Goal: Transaction & Acquisition: Subscribe to service/newsletter

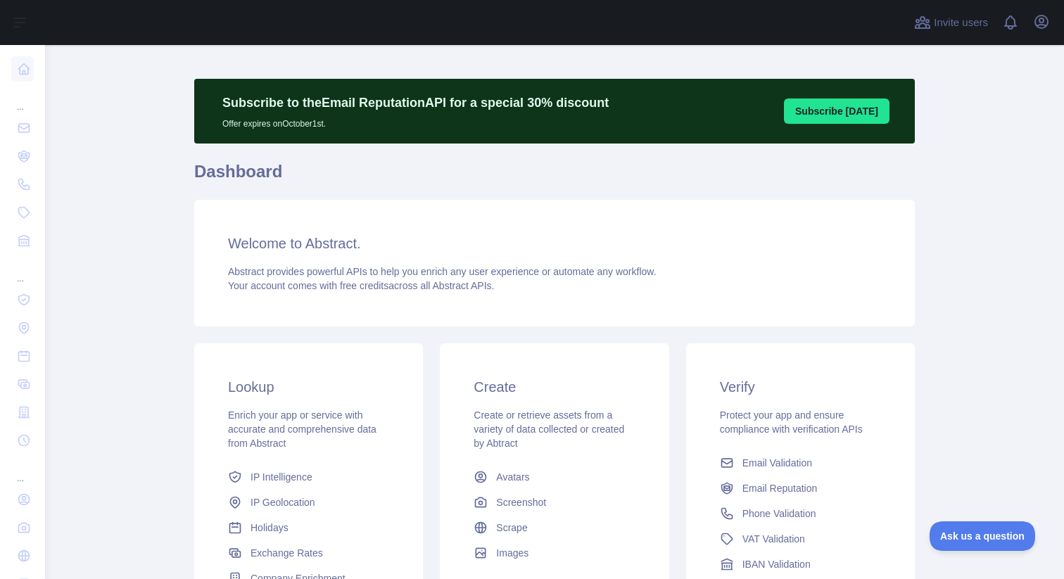
scroll to position [13, 0]
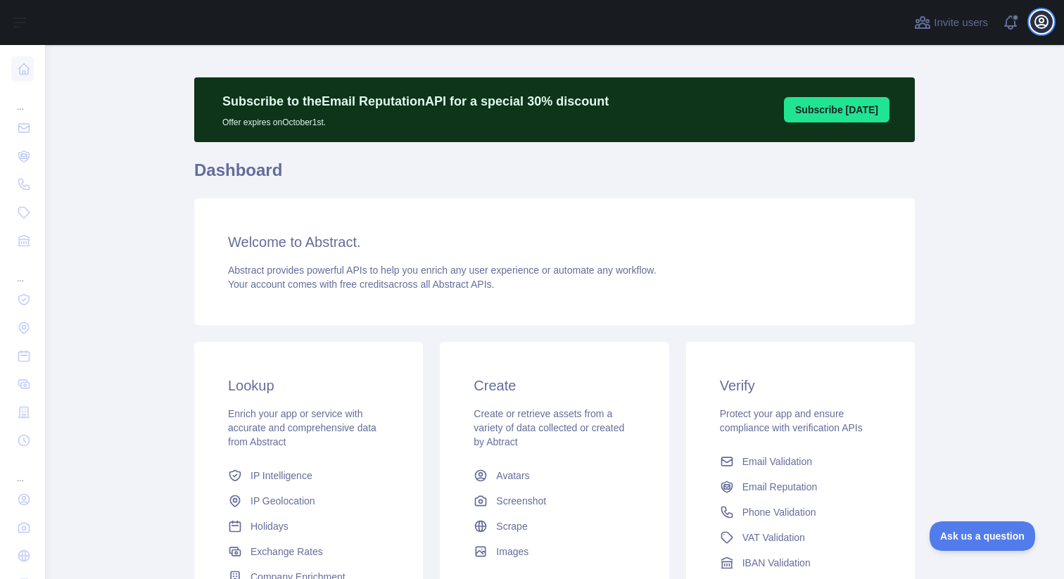
click at [1046, 20] on icon "button" at bounding box center [1041, 21] width 17 height 17
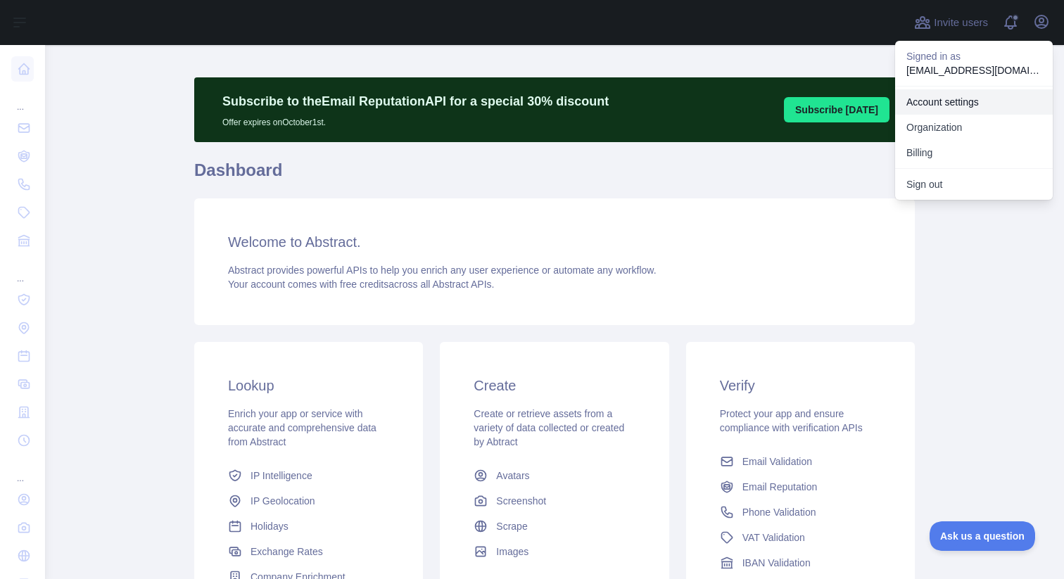
click at [958, 103] on link "Account settings" at bounding box center [974, 101] width 158 height 25
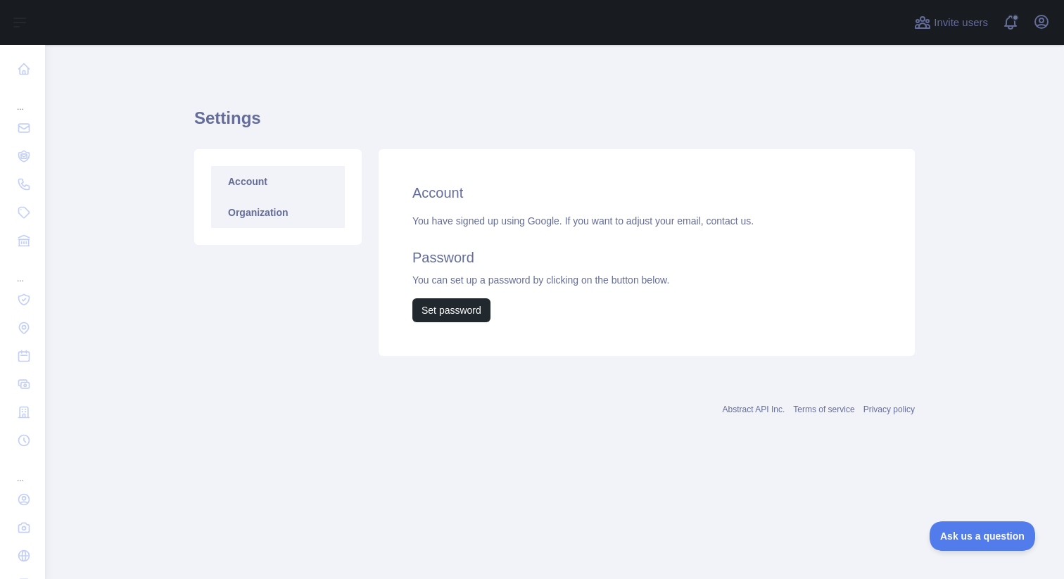
click at [284, 222] on link "Organization" at bounding box center [278, 212] width 134 height 31
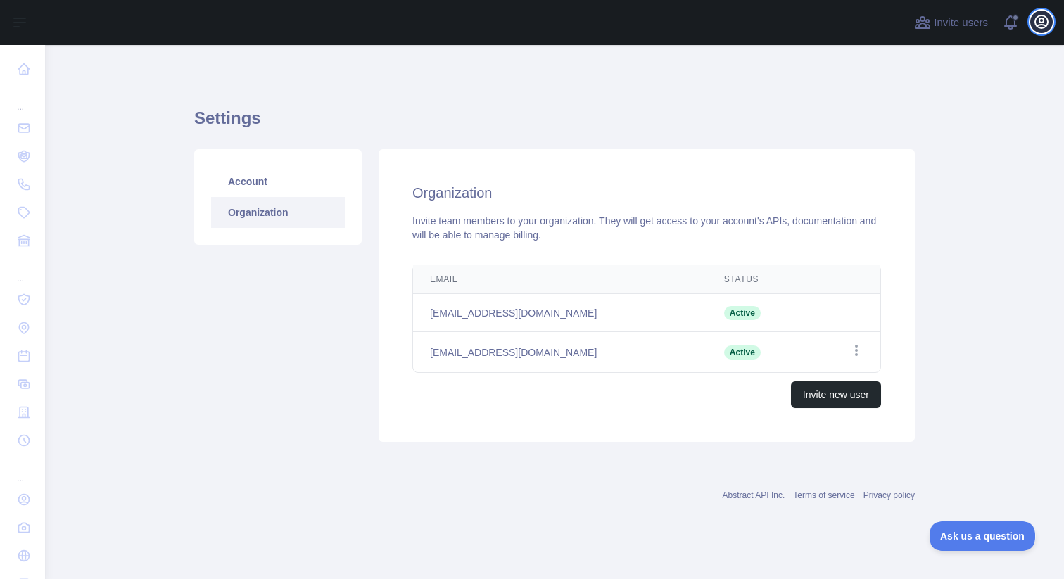
click at [1042, 21] on icon "button" at bounding box center [1041, 21] width 13 height 13
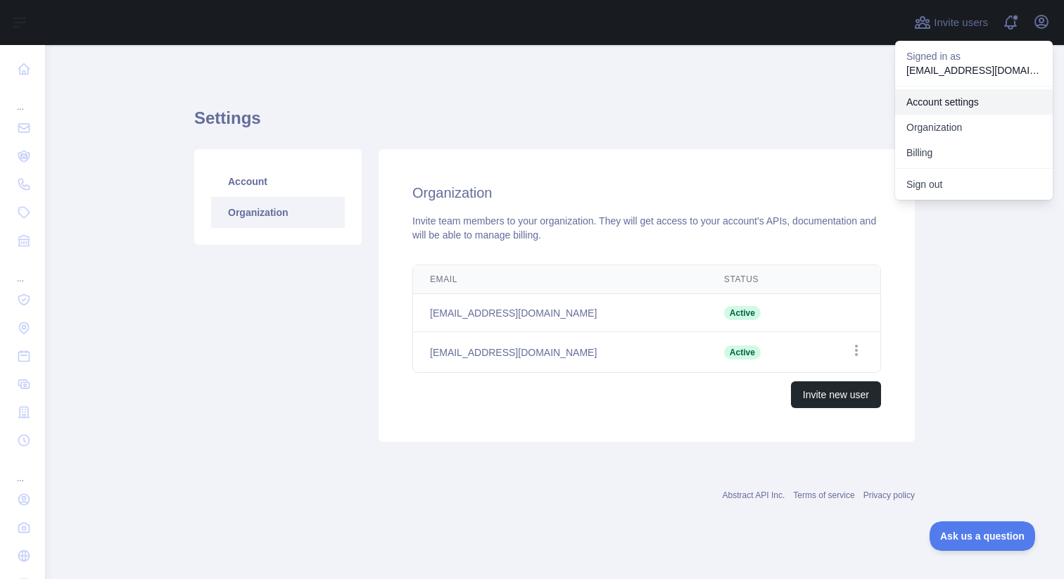
click at [960, 99] on link "Account settings" at bounding box center [974, 101] width 158 height 25
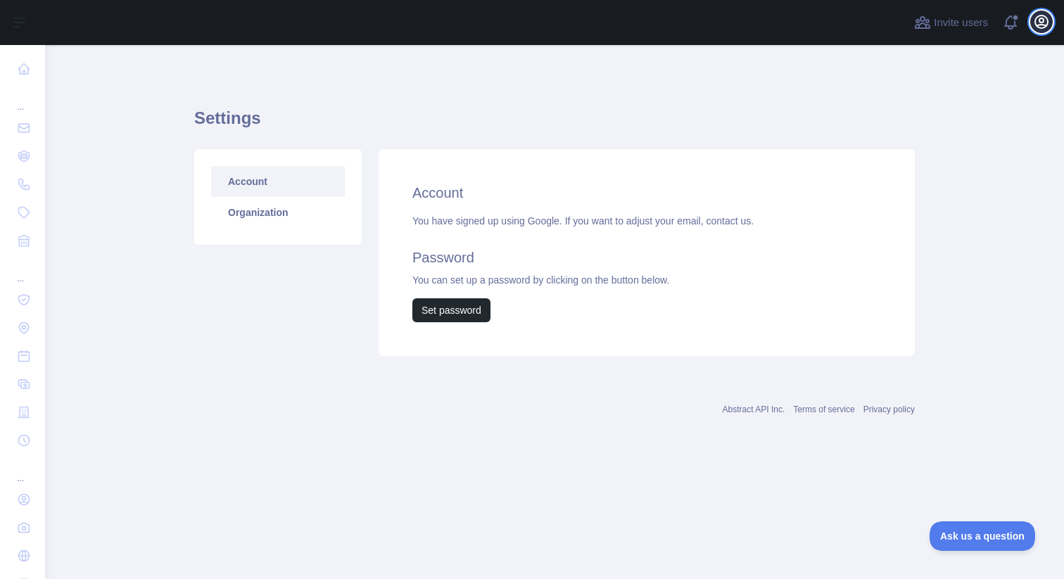
click at [1041, 25] on icon "button" at bounding box center [1041, 21] width 13 height 13
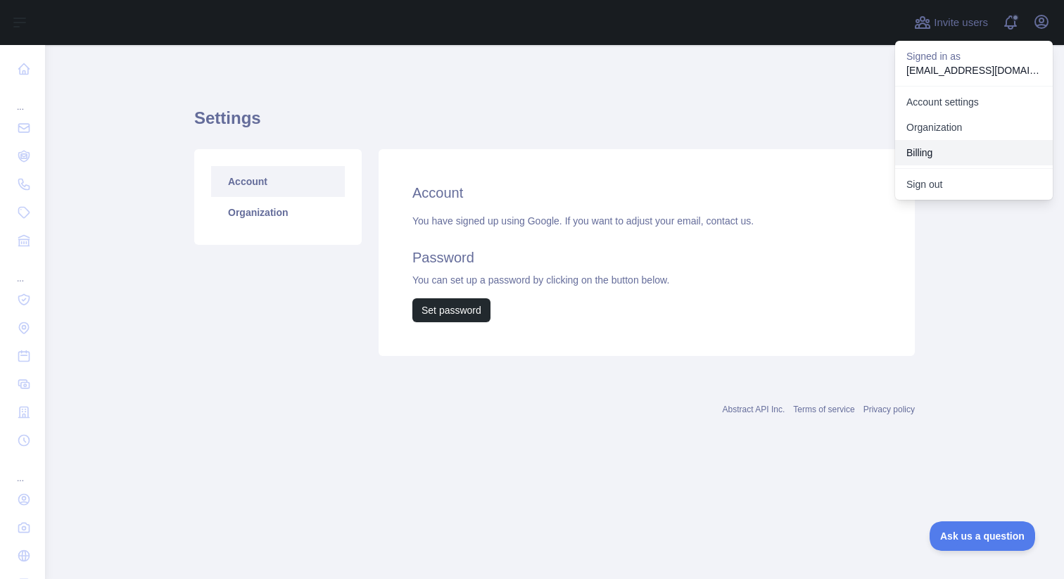
click at [946, 148] on button "Billing" at bounding box center [974, 152] width 158 height 25
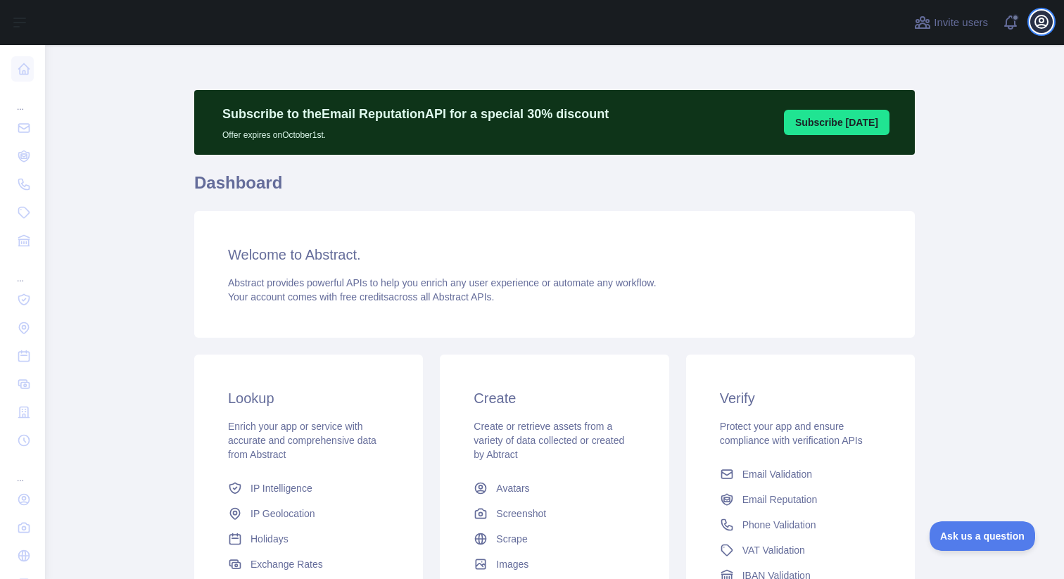
click at [1041, 26] on icon "button" at bounding box center [1041, 21] width 17 height 17
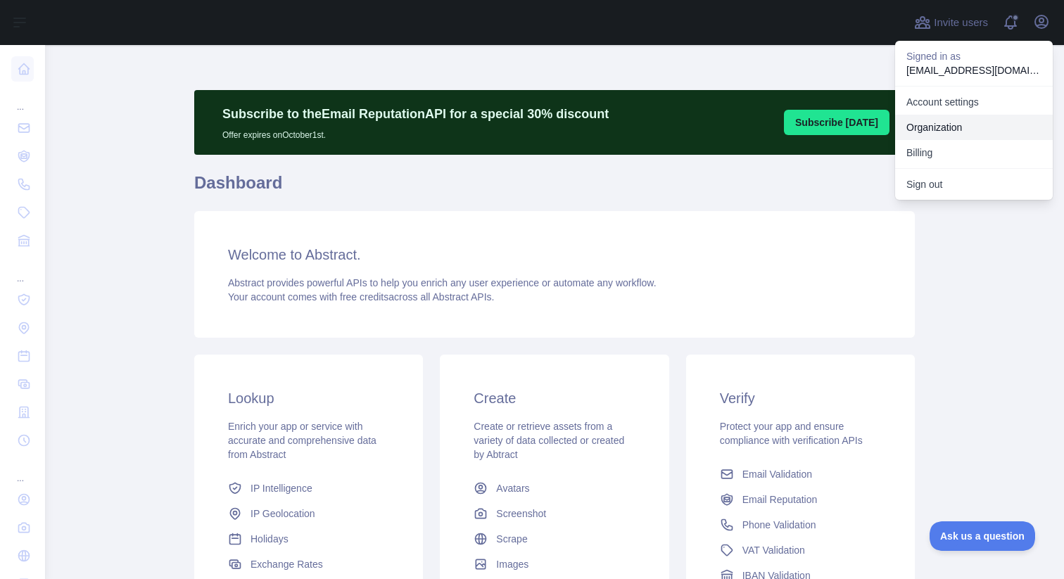
click at [948, 125] on link "Organization" at bounding box center [974, 127] width 158 height 25
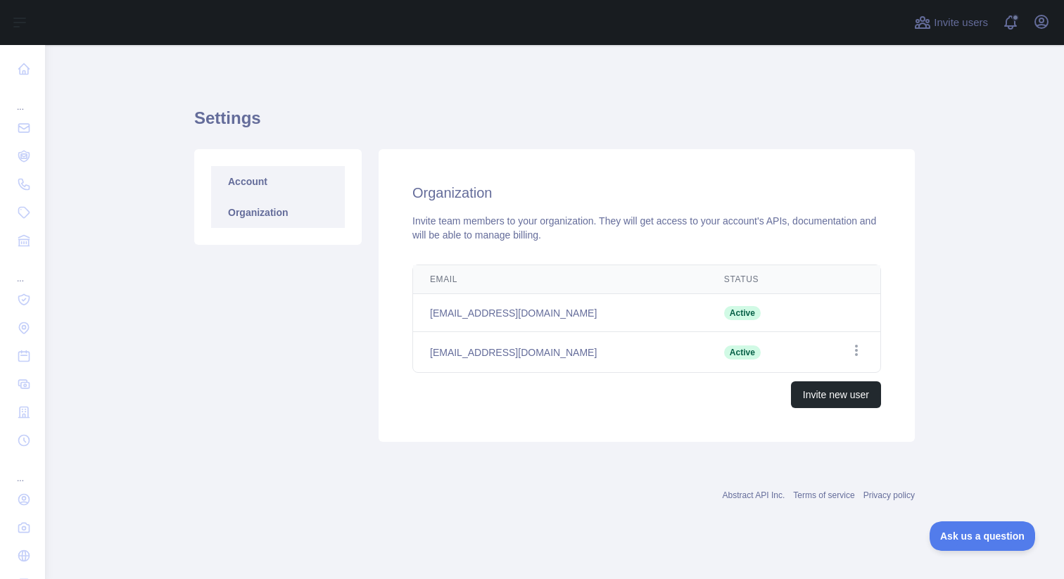
click at [297, 182] on link "Account" at bounding box center [278, 181] width 134 height 31
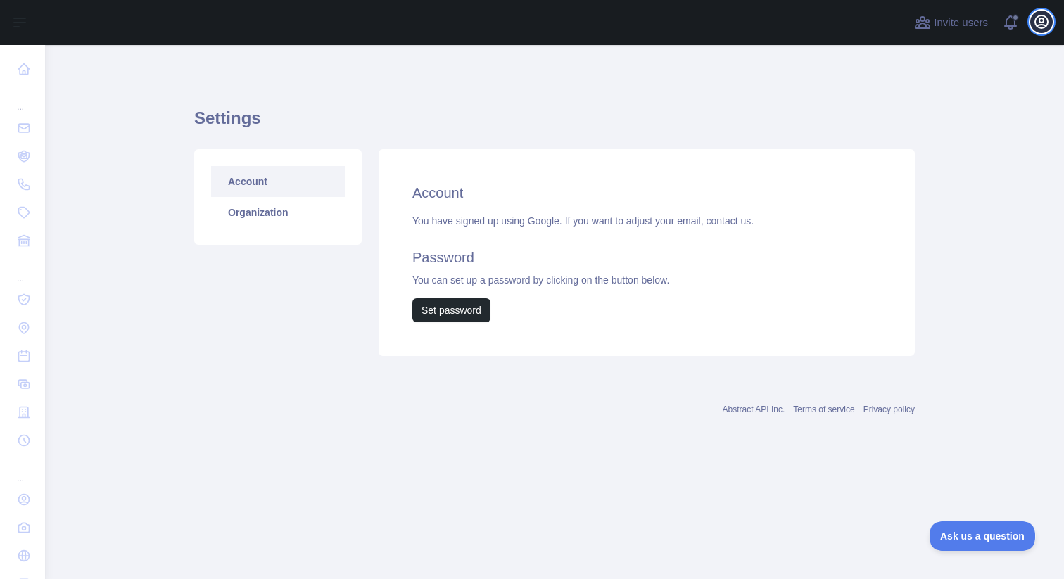
click at [1043, 18] on icon "button" at bounding box center [1041, 21] width 13 height 13
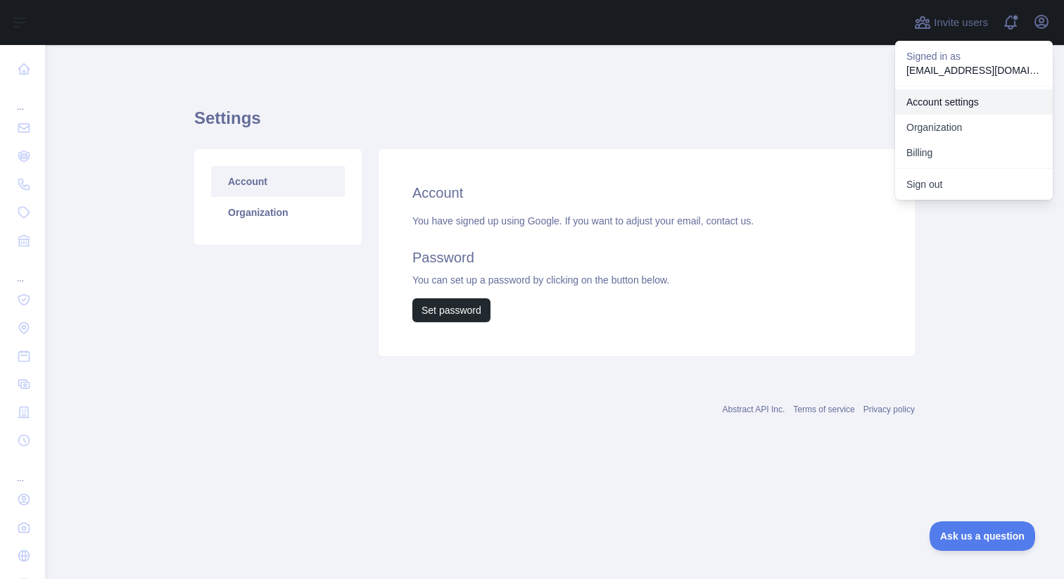
click at [950, 108] on link "Account settings" at bounding box center [974, 101] width 158 height 25
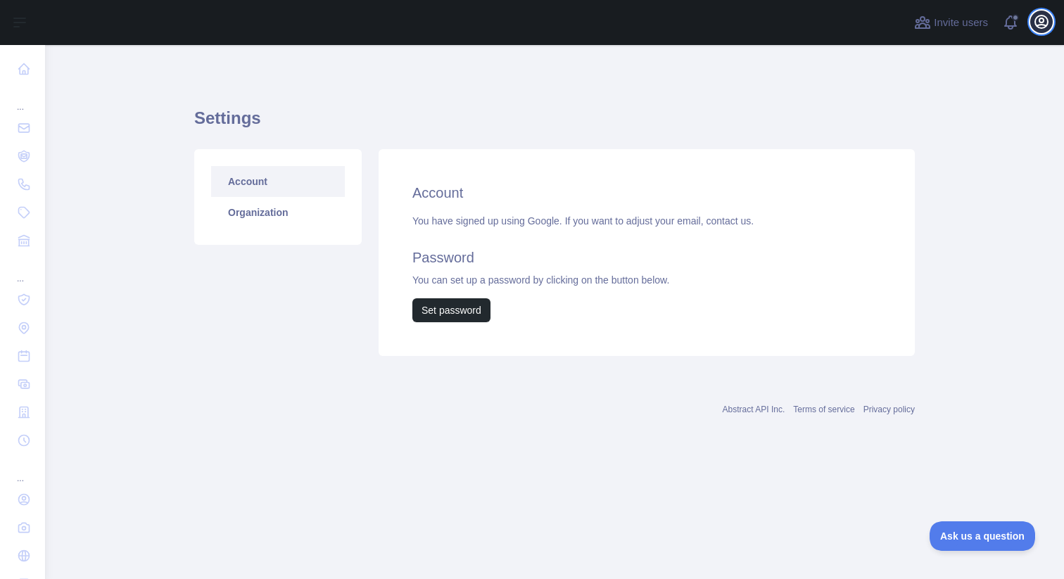
click at [1043, 27] on icon "button" at bounding box center [1041, 21] width 13 height 13
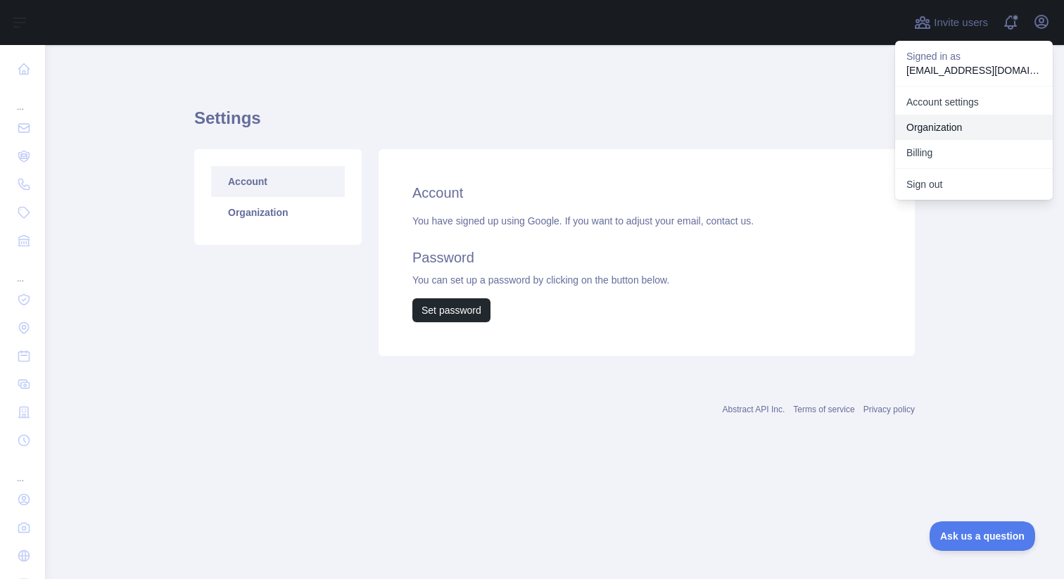
click at [944, 124] on link "Organization" at bounding box center [974, 127] width 158 height 25
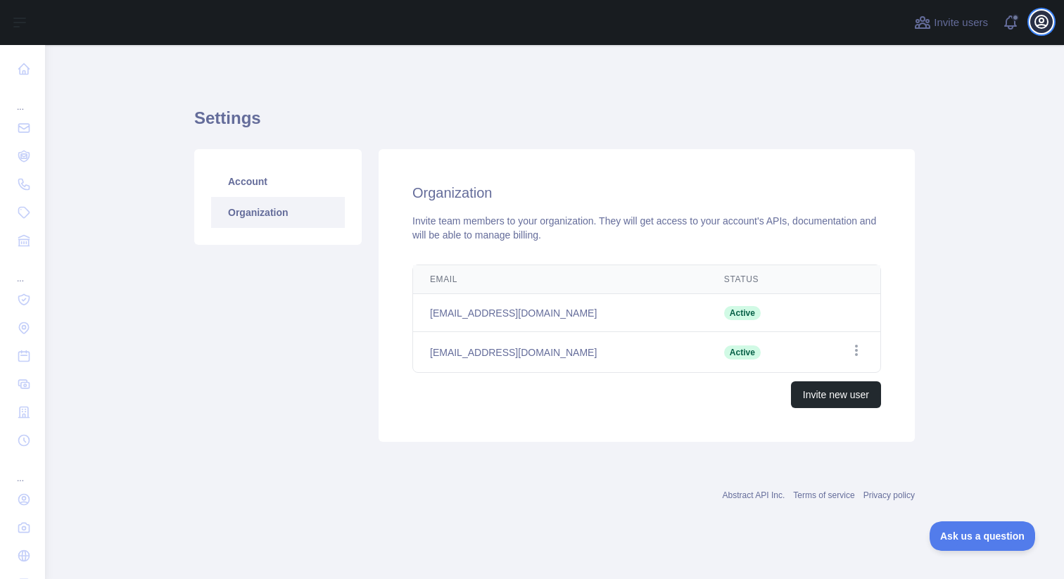
click at [1035, 24] on icon "button" at bounding box center [1041, 21] width 13 height 13
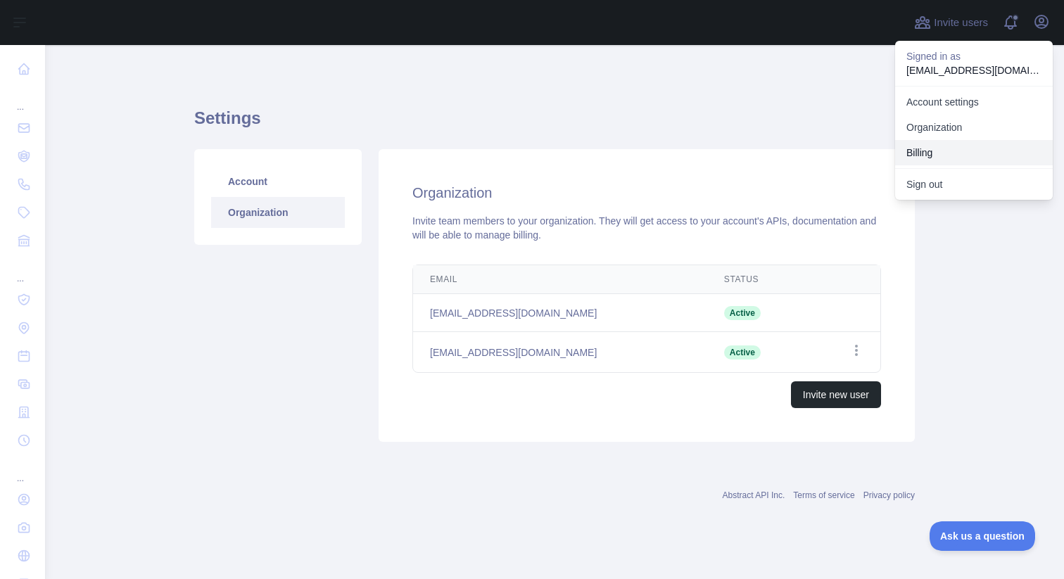
click at [967, 157] on button "Billing" at bounding box center [974, 152] width 158 height 25
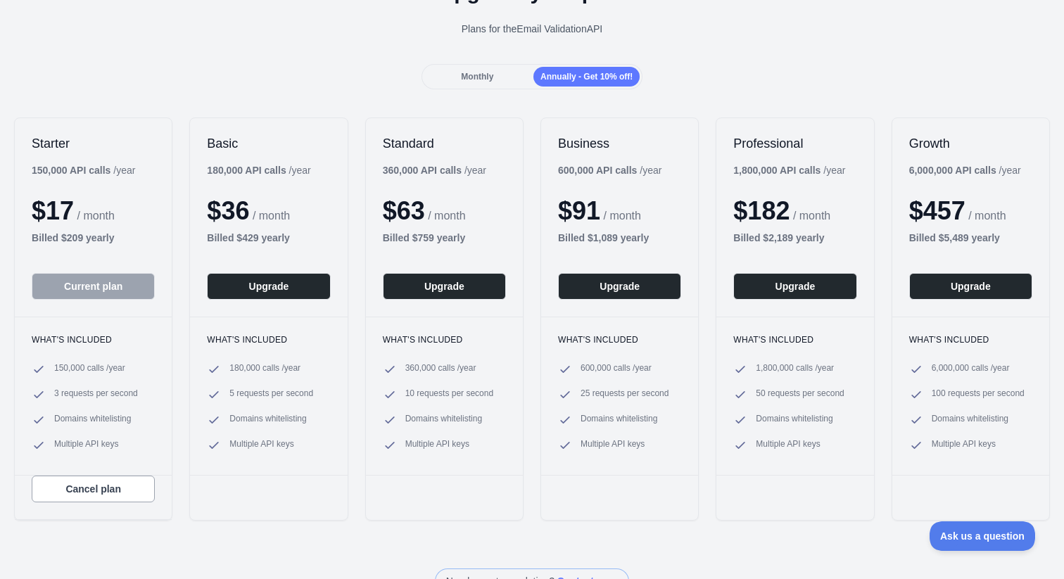
scroll to position [46, 0]
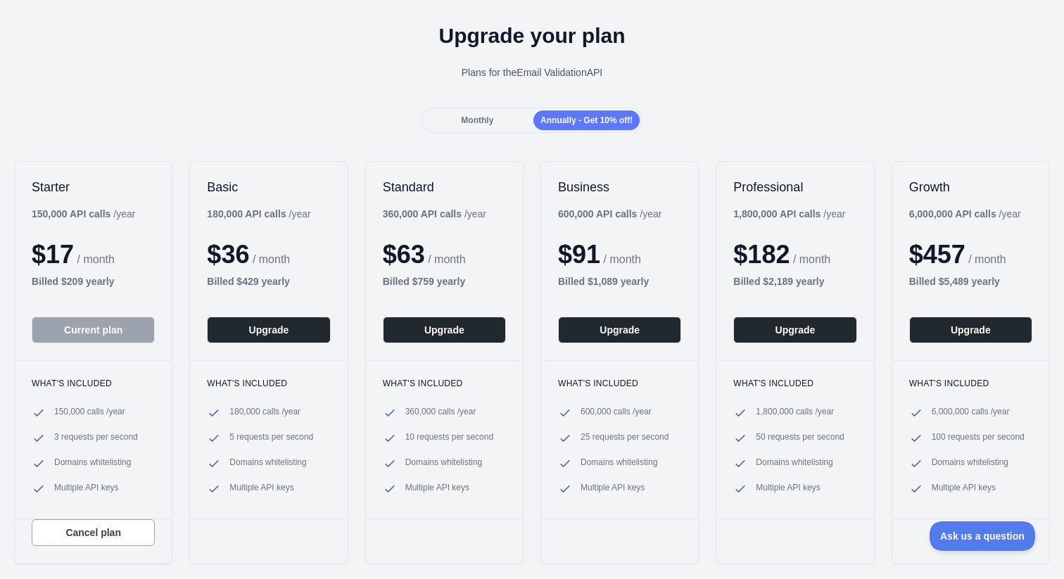
click at [482, 120] on span "Monthly" at bounding box center [477, 120] width 32 height 10
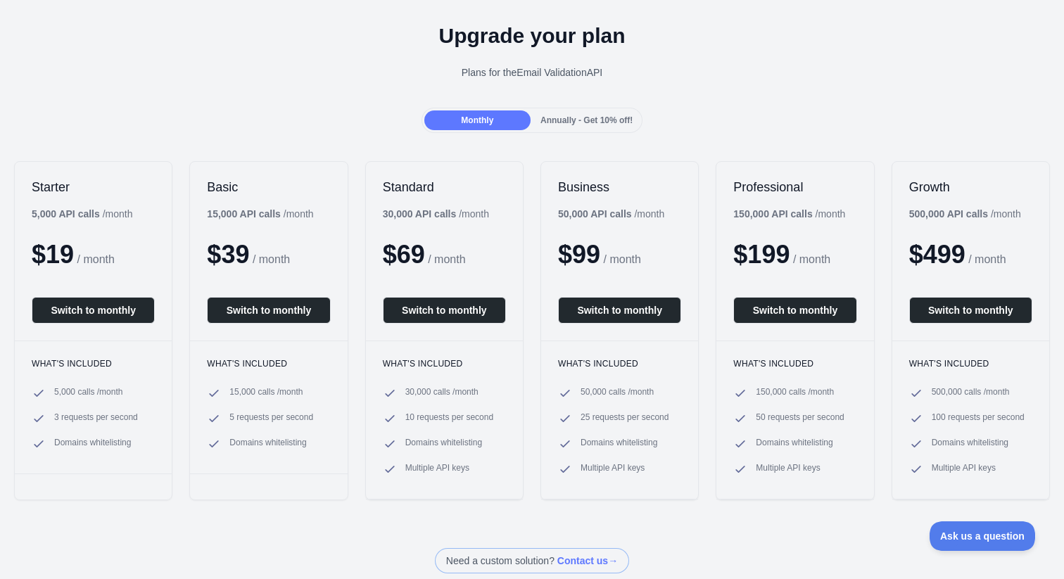
click at [563, 119] on span "Annually - Get 10% off!" at bounding box center [586, 120] width 92 height 10
